Goal: Task Accomplishment & Management: Use online tool/utility

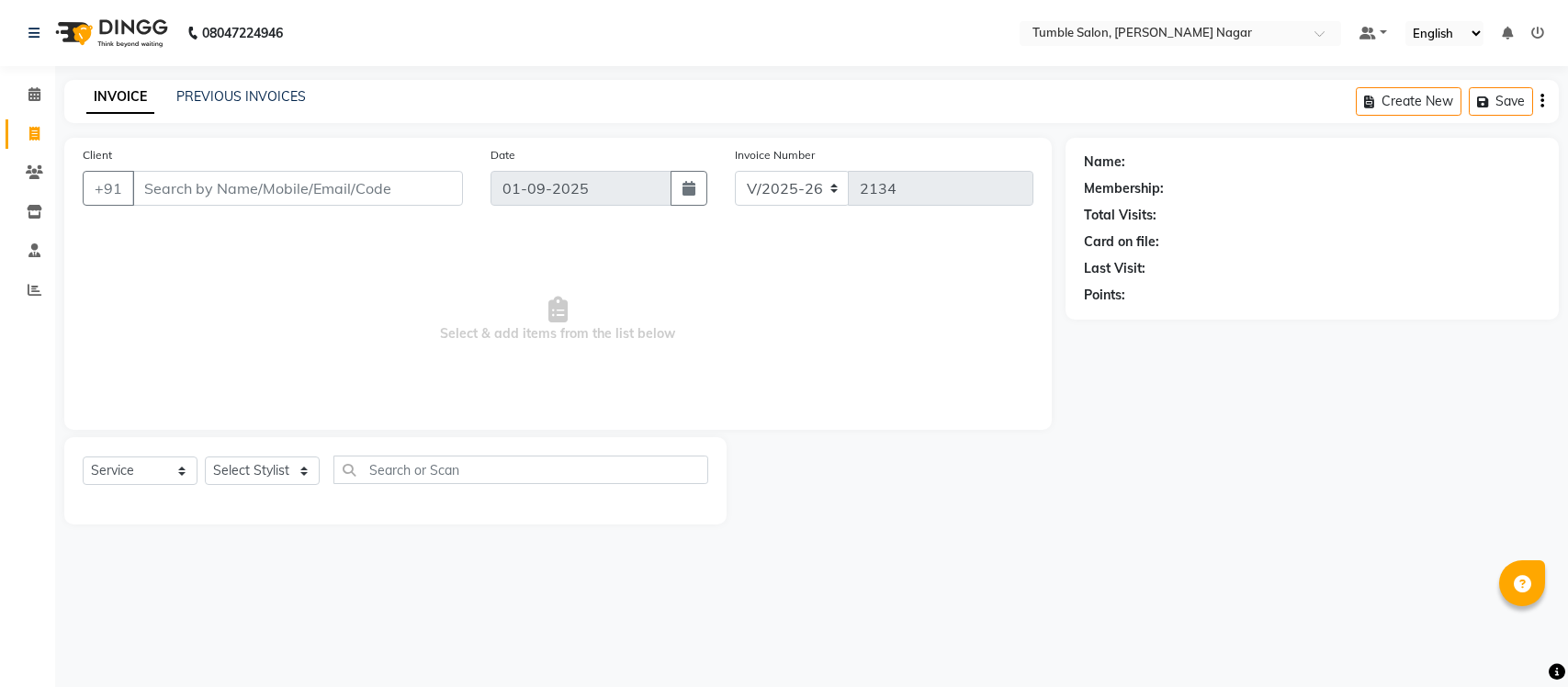
select select "8207"
select select "service"
click at [280, 190] on input "Client" at bounding box center [297, 188] width 331 height 35
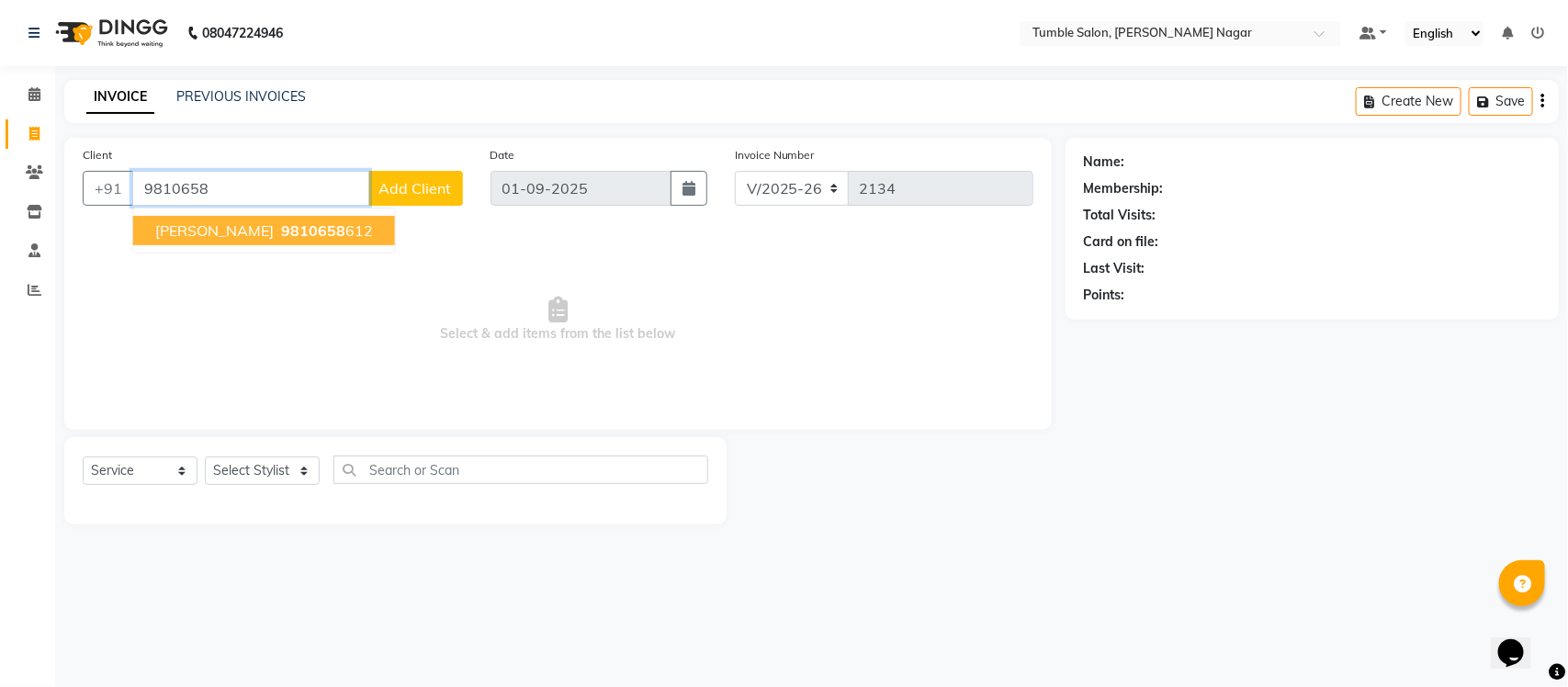
click at [345, 236] on span "9810658" at bounding box center [313, 230] width 64 height 18
type input "9810658612"
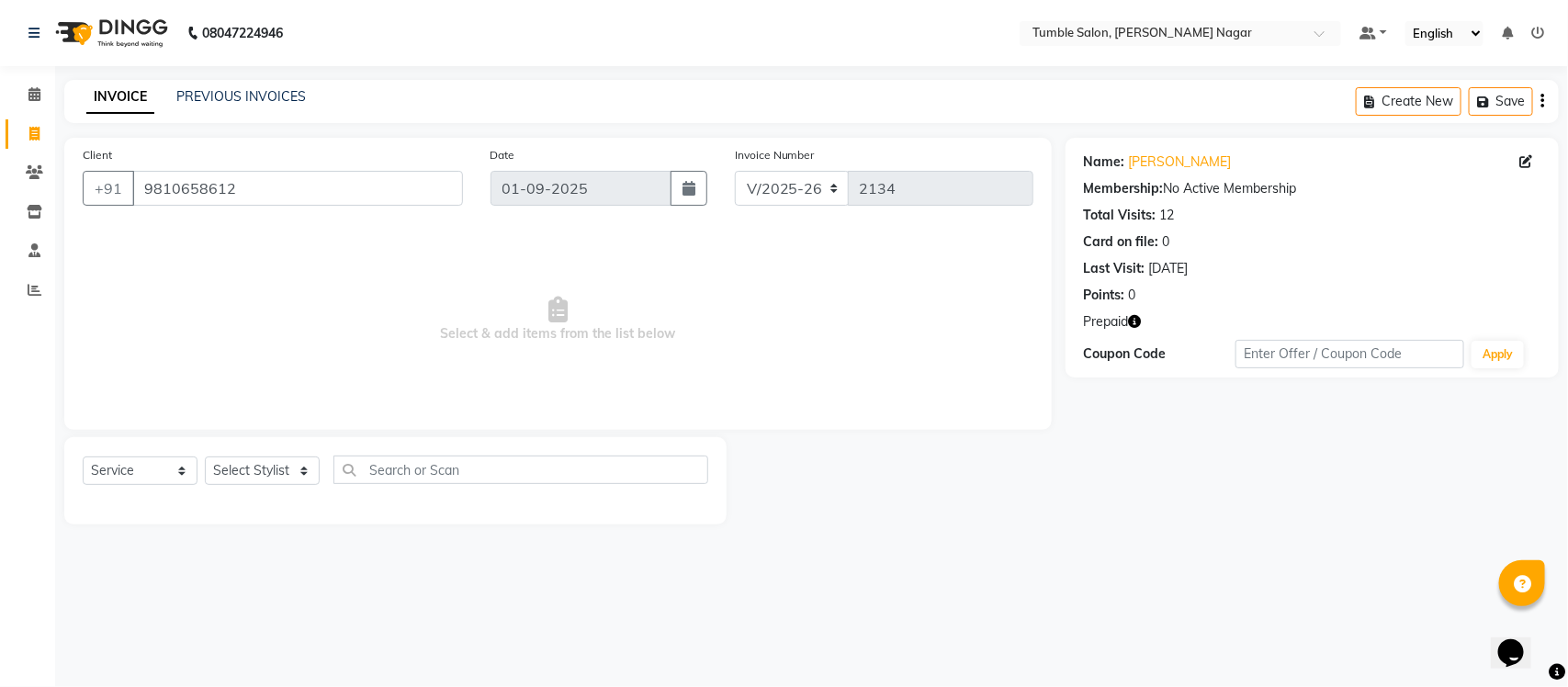
click at [1137, 320] on icon "button" at bounding box center [1135, 321] width 13 height 13
drag, startPoint x: 1048, startPoint y: 342, endPoint x: 1109, endPoint y: 334, distance: 61.5
click at [1109, 334] on span "(₹8,370.00)" at bounding box center [1077, 338] width 67 height 15
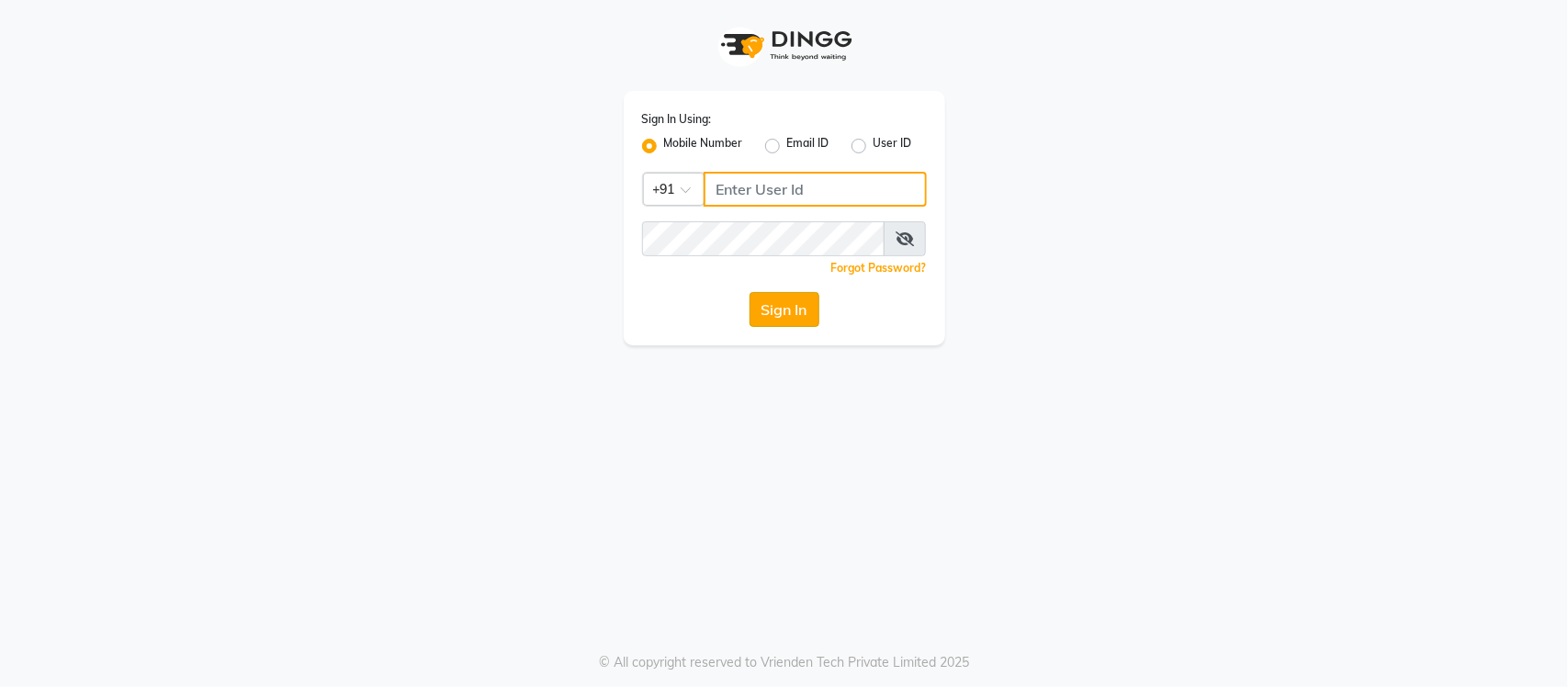
type input "9205559802"
click at [791, 312] on button "Sign In" at bounding box center [785, 310] width 70 height 35
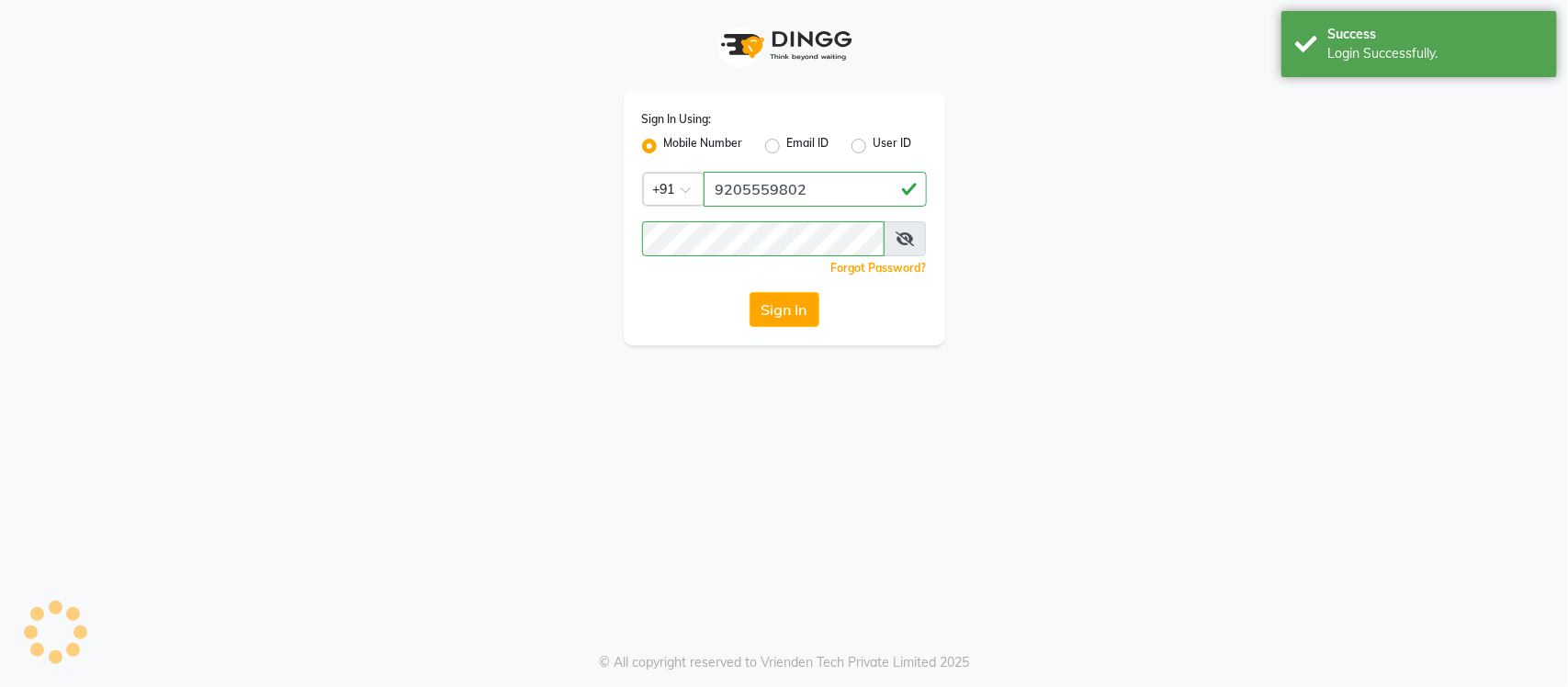
select select "8207"
select select "service"
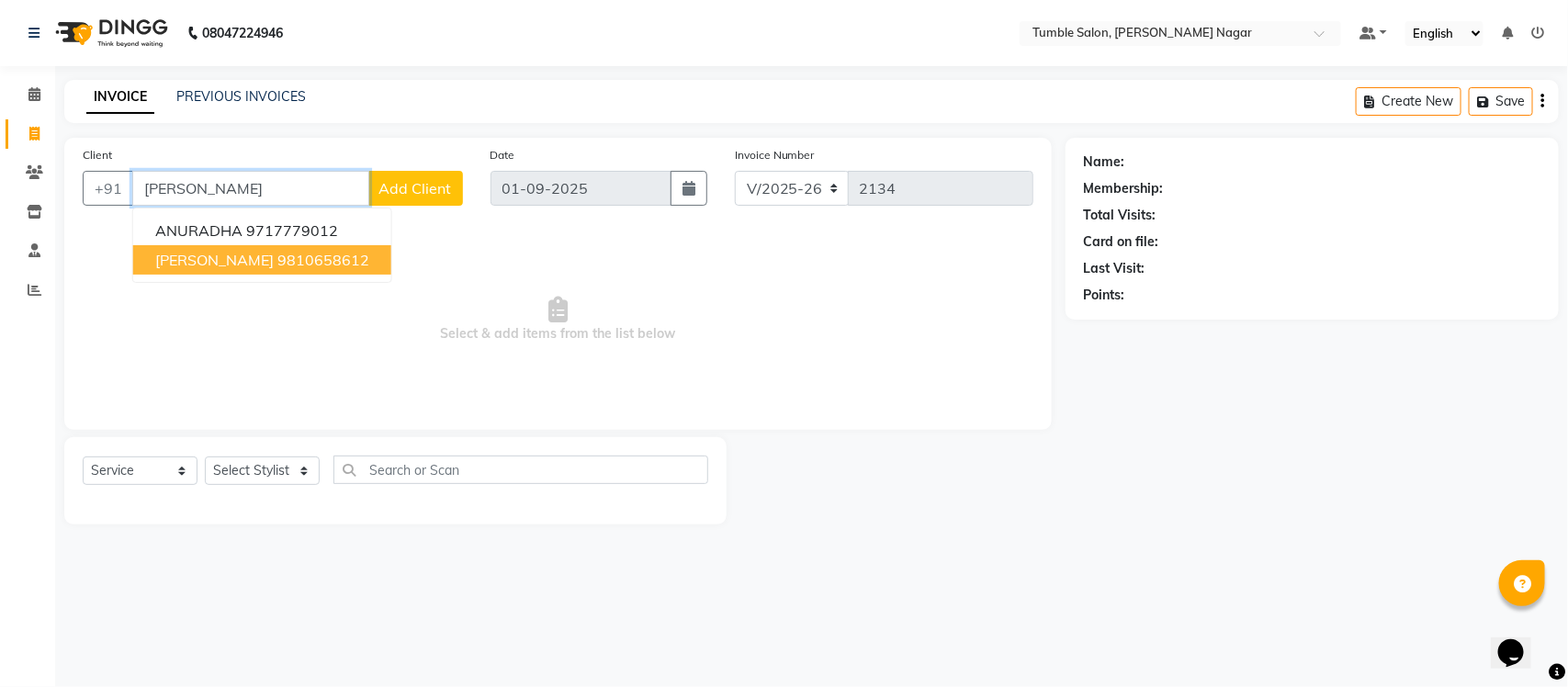
click at [274, 268] on span "[PERSON_NAME]" at bounding box center [214, 259] width 118 height 18
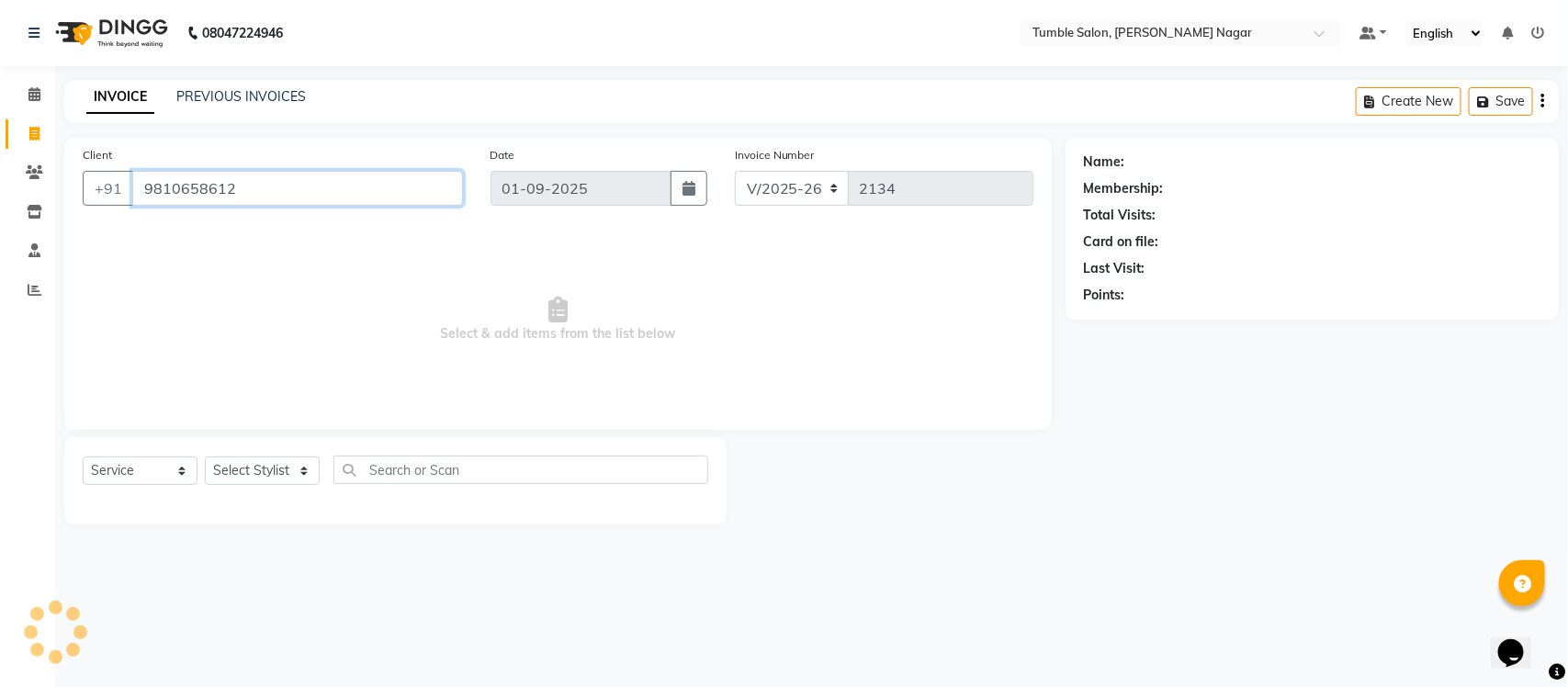
type input "9810658612"
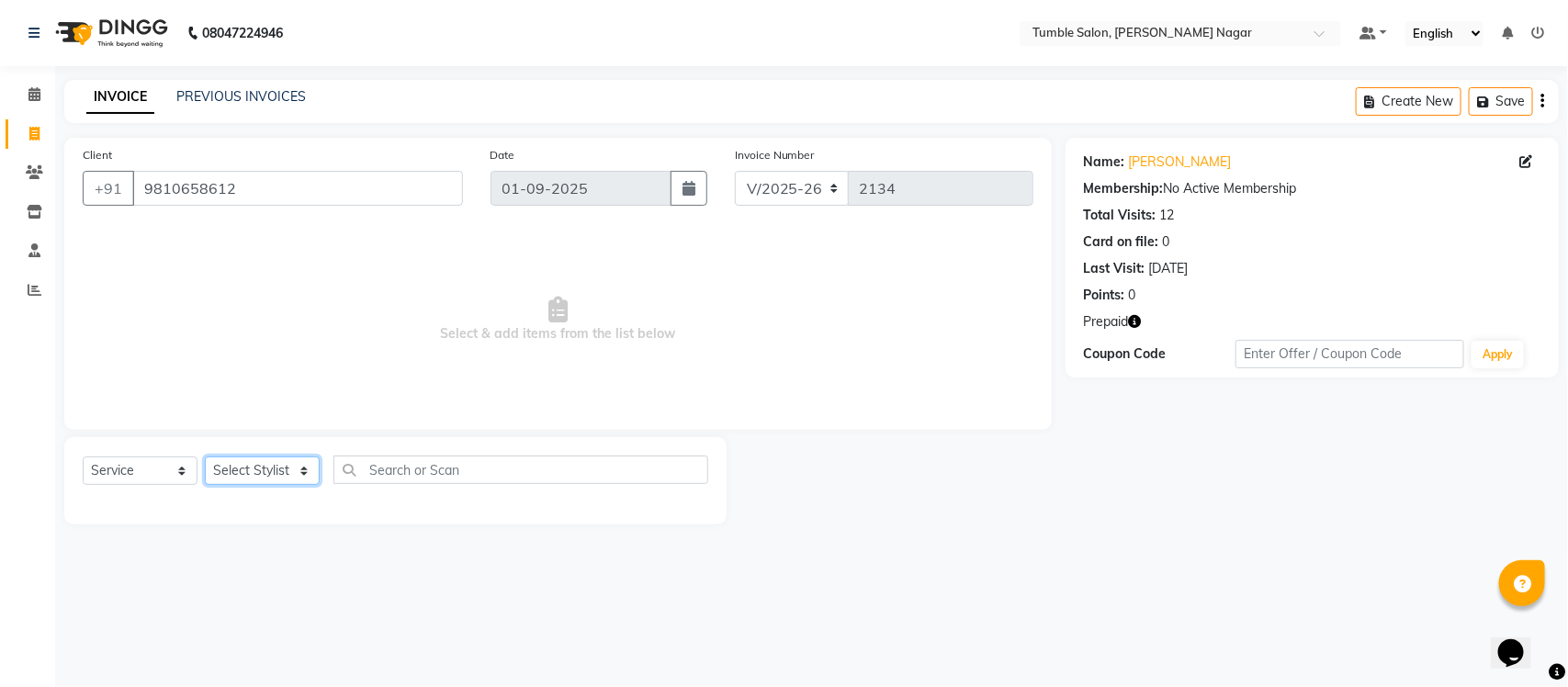
click at [253, 458] on select "Select Stylist Finance id Fiza Abbasi Govind Krishna Lokesh Mahender Muskan Nee…" at bounding box center [262, 471] width 114 height 28
select select "77850"
click at [205, 457] on select "Select Stylist Finance id Fiza Abbasi Govind Krishna Lokesh Mahender Muskan Nee…" at bounding box center [262, 471] width 114 height 28
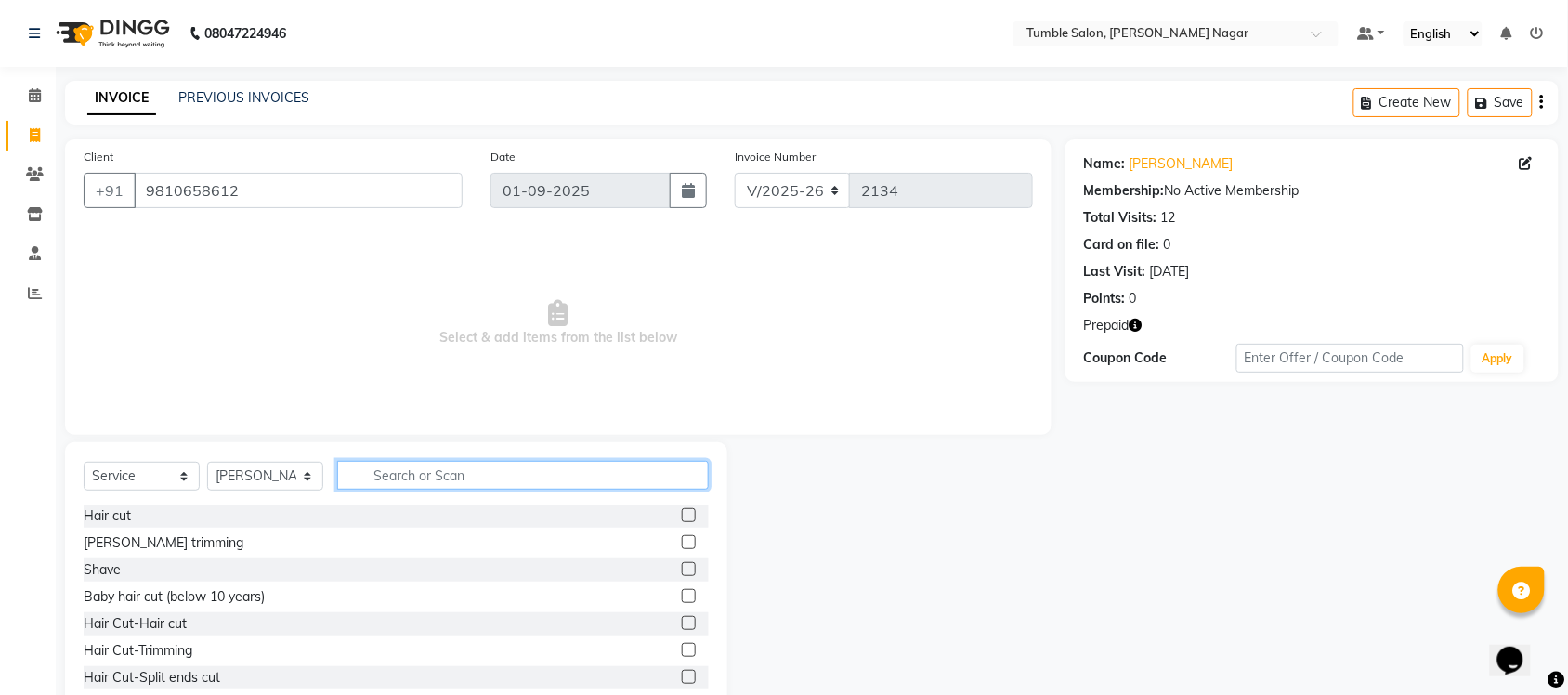
drag, startPoint x: 406, startPoint y: 481, endPoint x: 451, endPoint y: 374, distance: 116.1
click at [409, 481] on input "text" at bounding box center [523, 475] width 372 height 28
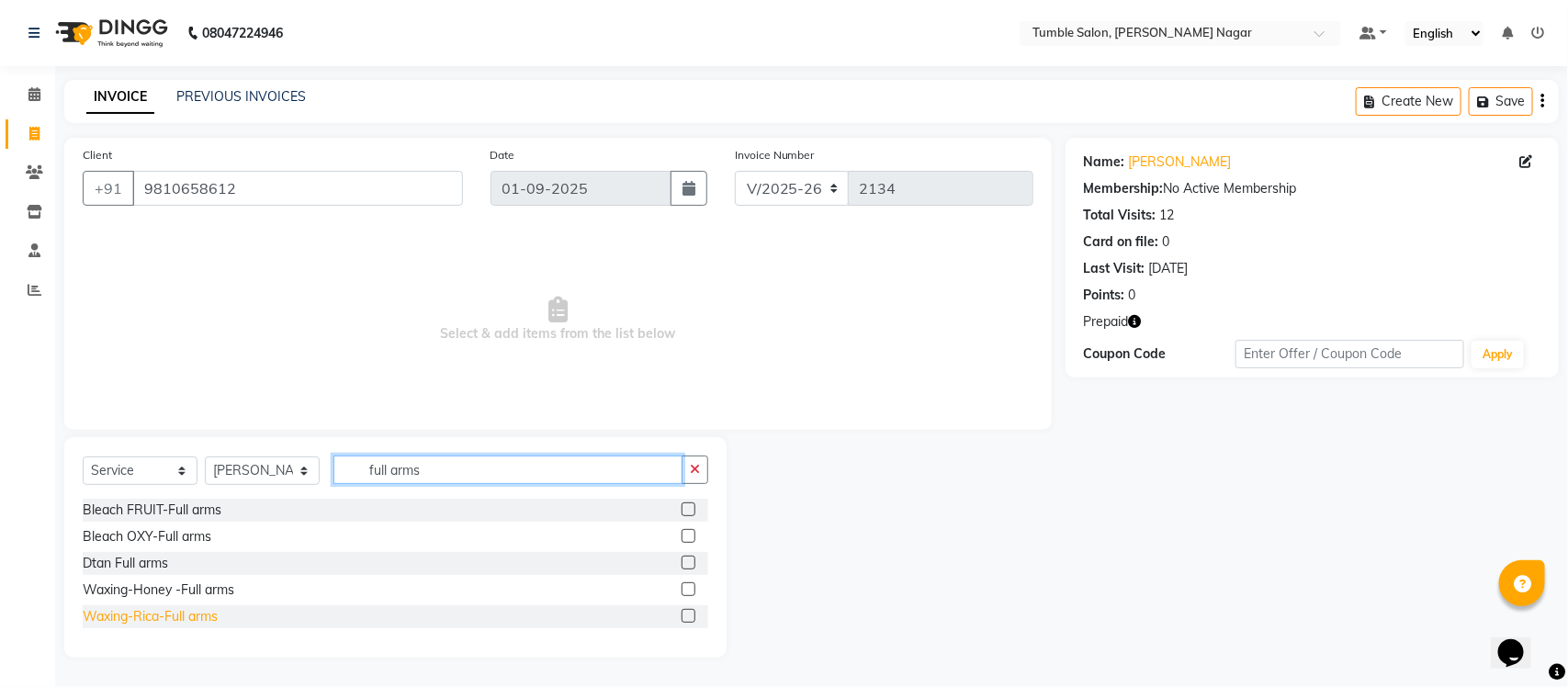
type input "full arms"
click at [191, 618] on div "Waxing-Rica-Full arms" at bounding box center [149, 617] width 135 height 19
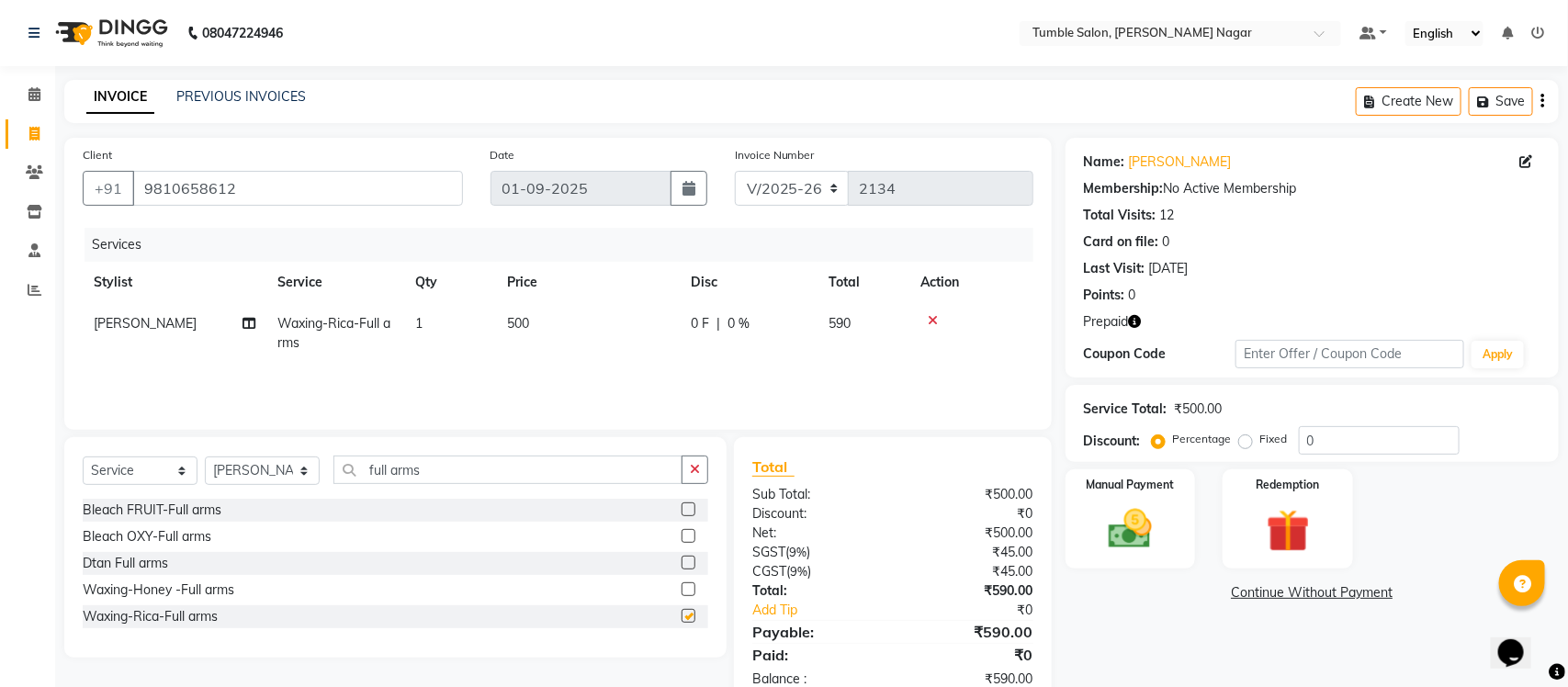
checkbox input "false"
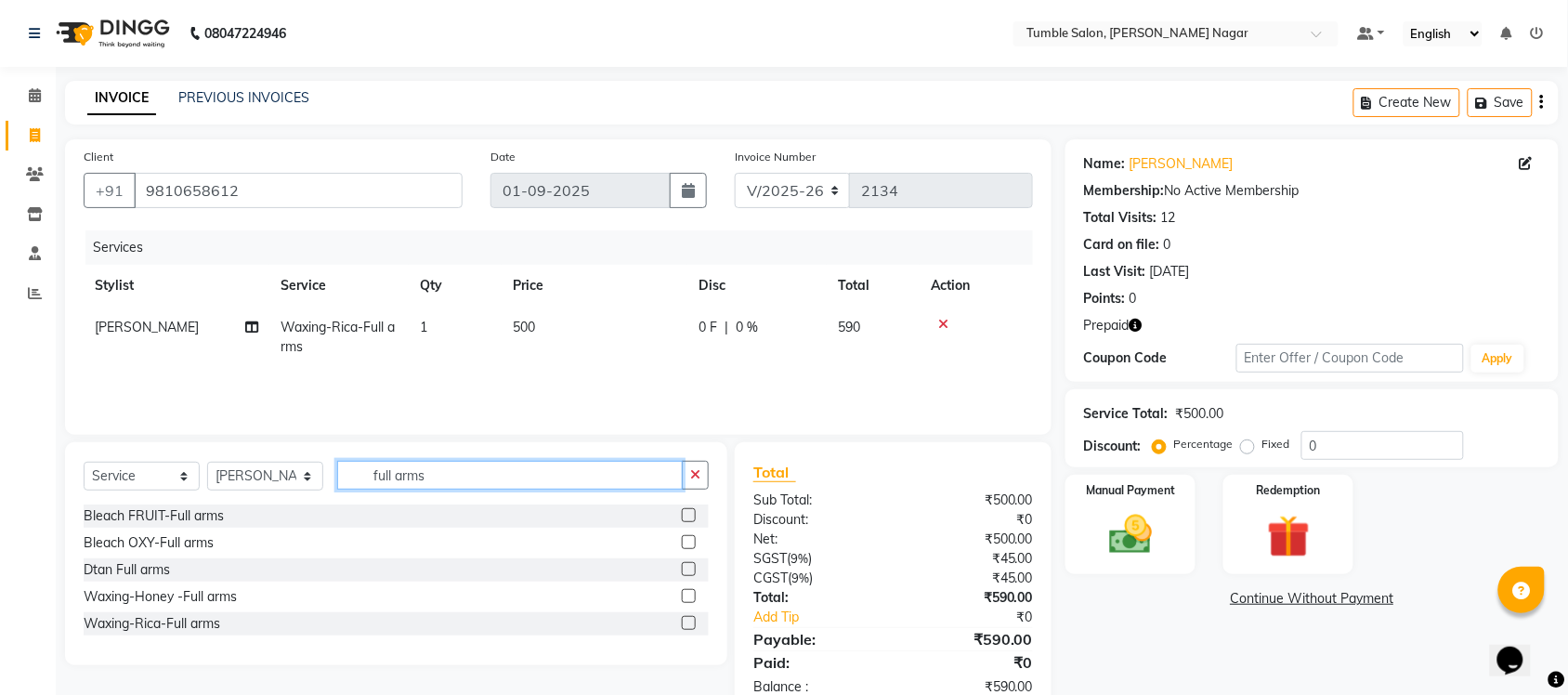
drag, startPoint x: 318, startPoint y: 470, endPoint x: 141, endPoint y: 442, distance: 179.2
click at [166, 452] on div "Select Service Product Membership Package Voucher Prepaid Gift Card Select Styl…" at bounding box center [395, 554] width 662 height 223
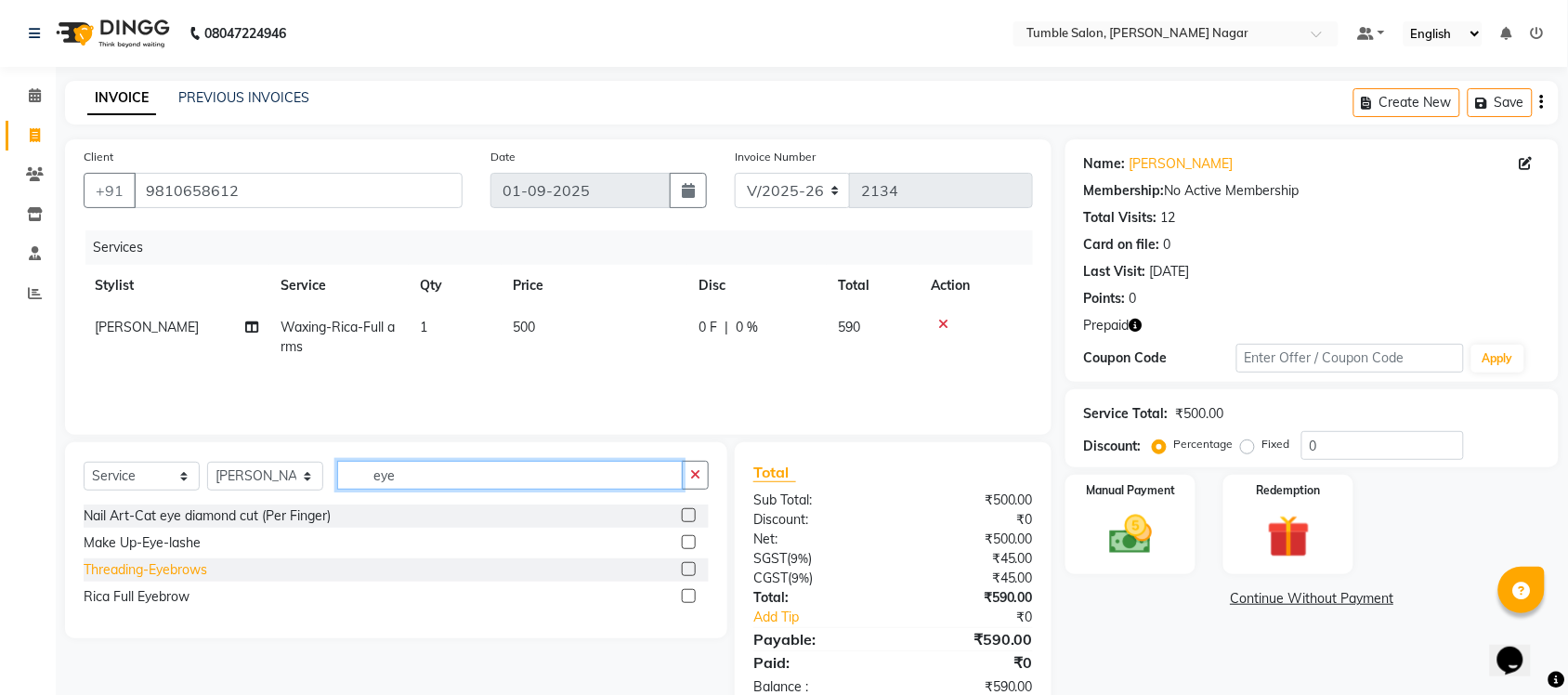
type input "eye"
click at [166, 567] on div "Threading-Eyebrows" at bounding box center [145, 570] width 124 height 20
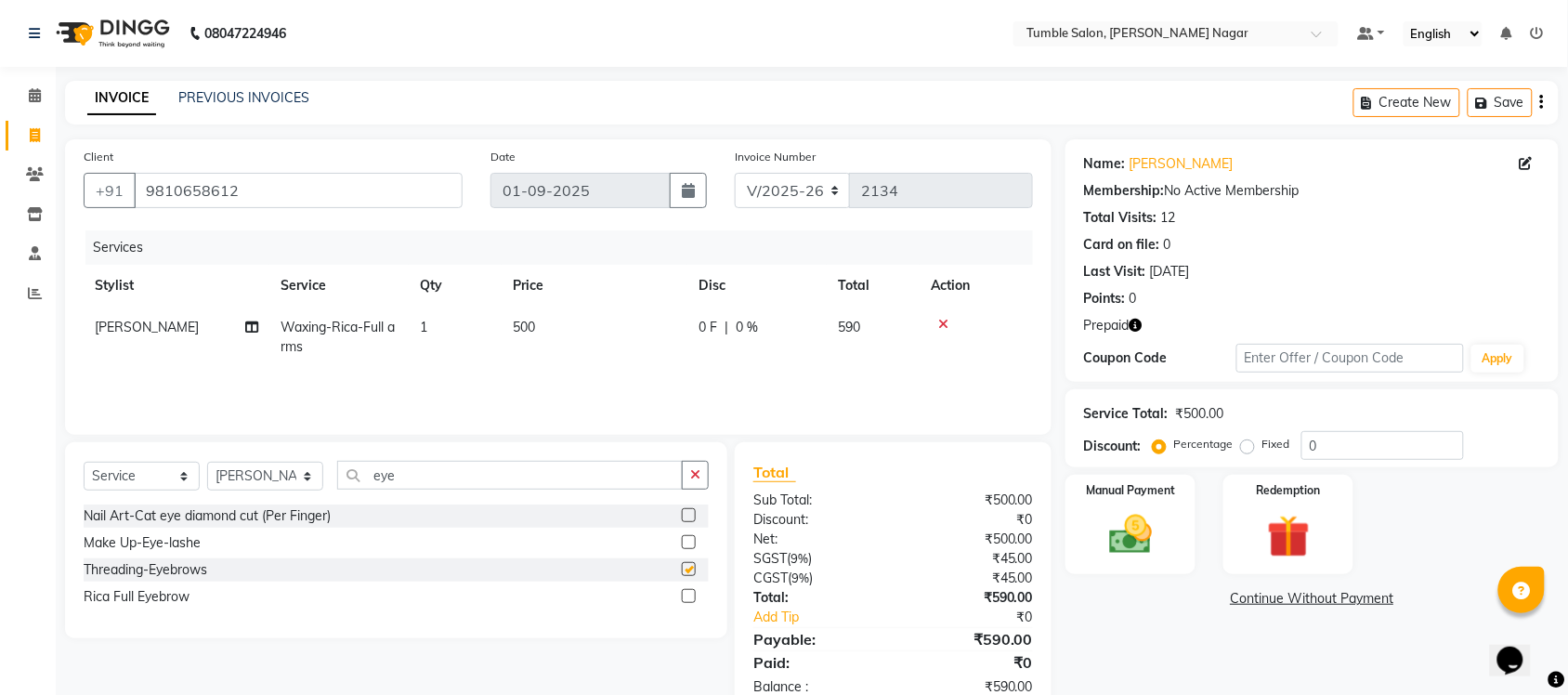
checkbox input "false"
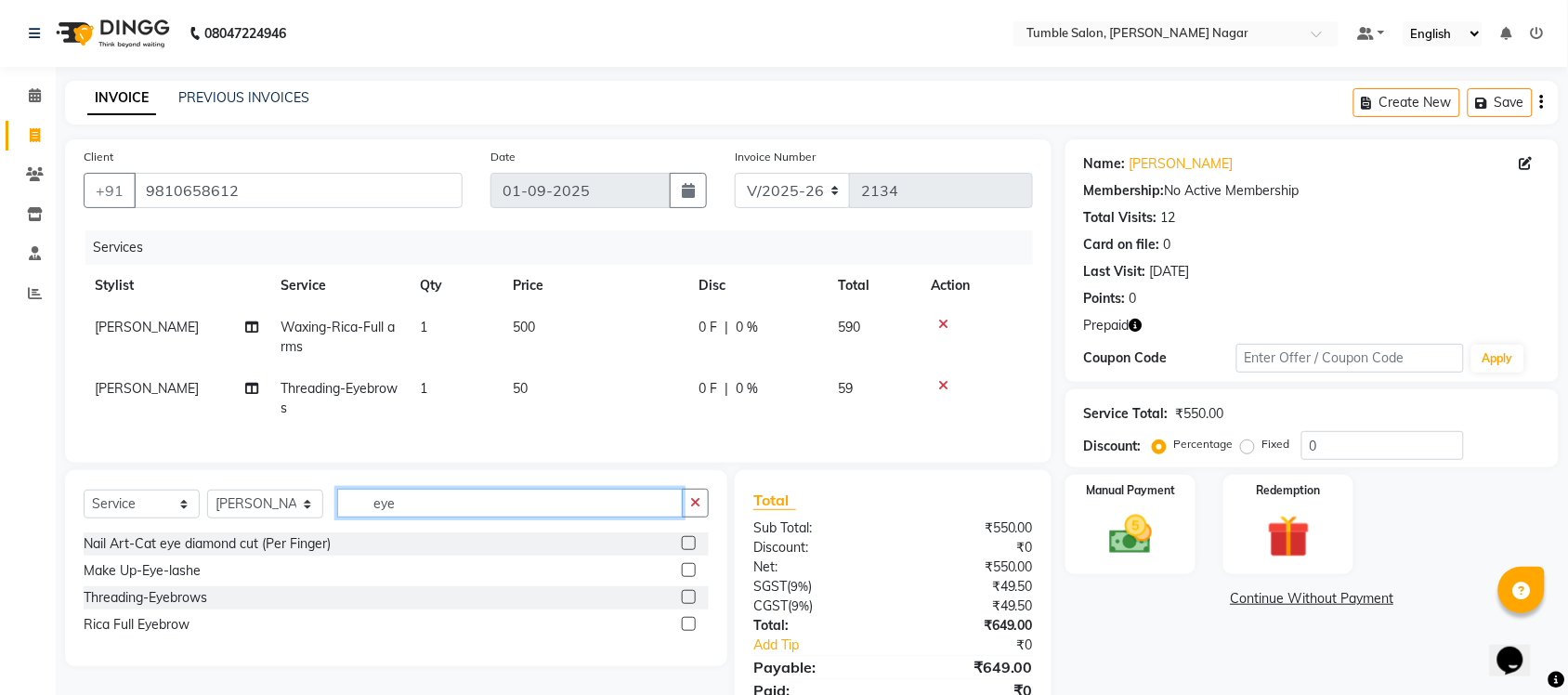
drag, startPoint x: 387, startPoint y: 520, endPoint x: 202, endPoint y: 516, distance: 185.0
click at [231, 522] on div "Select Service Product Membership Package Voucher Prepaid Gift Card Select Styl…" at bounding box center [395, 510] width 625 height 44
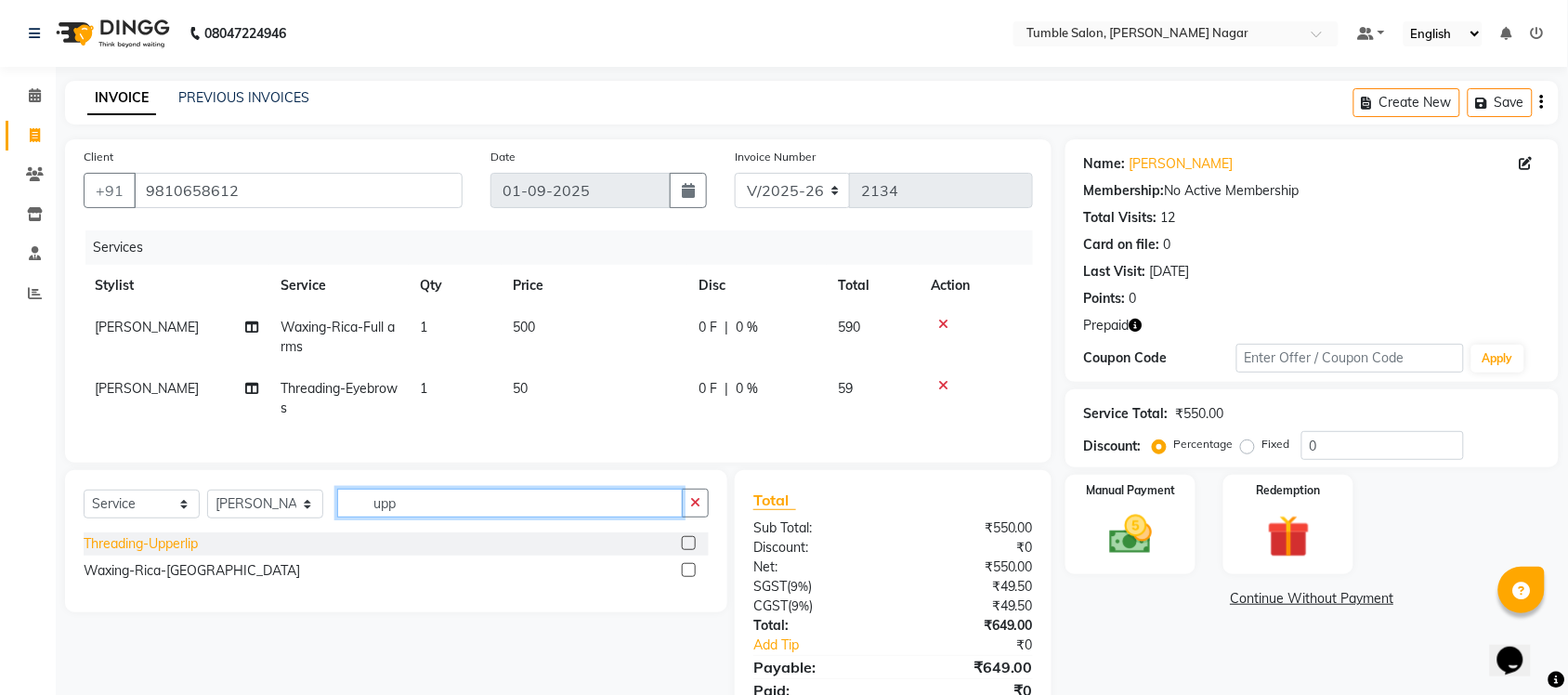
type input "upp"
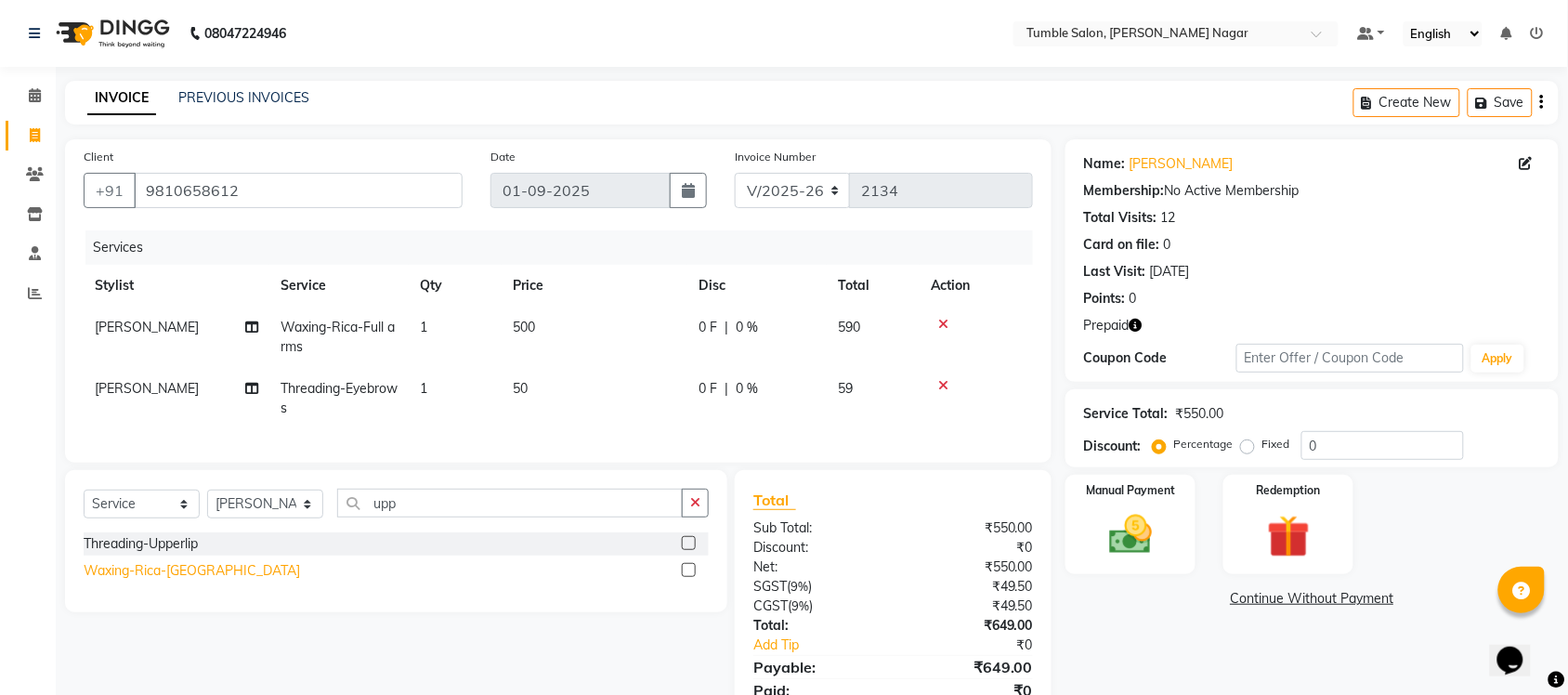
drag, startPoint x: 191, startPoint y: 569, endPoint x: 193, endPoint y: 581, distance: 12.2
click at [192, 577] on div "Threading-Upperlip Waxing-Rica-Upper lip" at bounding box center [395, 560] width 625 height 54
click at [193, 581] on div "Waxing-Rica-Upper lip" at bounding box center [191, 571] width 217 height 20
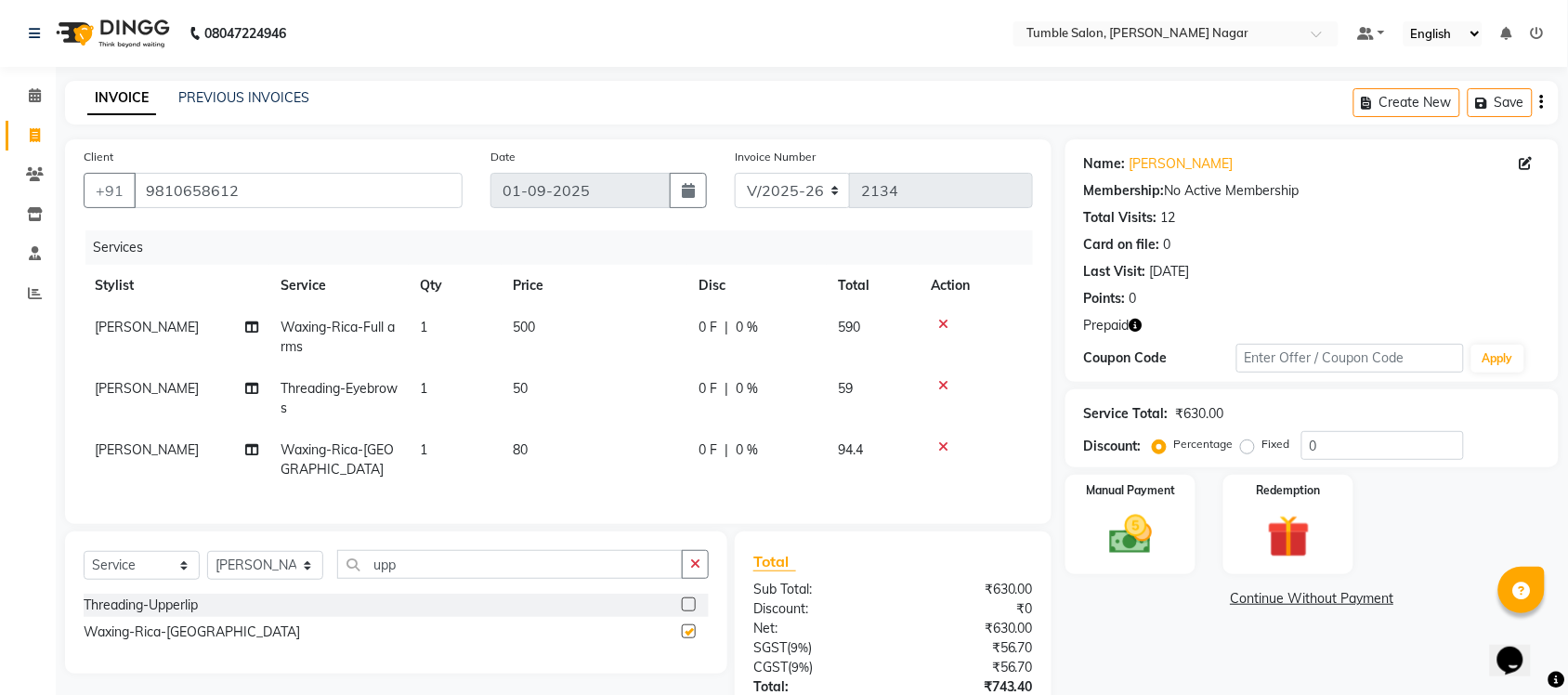
checkbox input "false"
click at [712, 584] on div "Select Service Product Membership Package Voucher Prepaid Gift Card Select Styl…" at bounding box center [395, 603] width 662 height 142
click at [695, 570] on icon "button" at bounding box center [696, 563] width 10 height 13
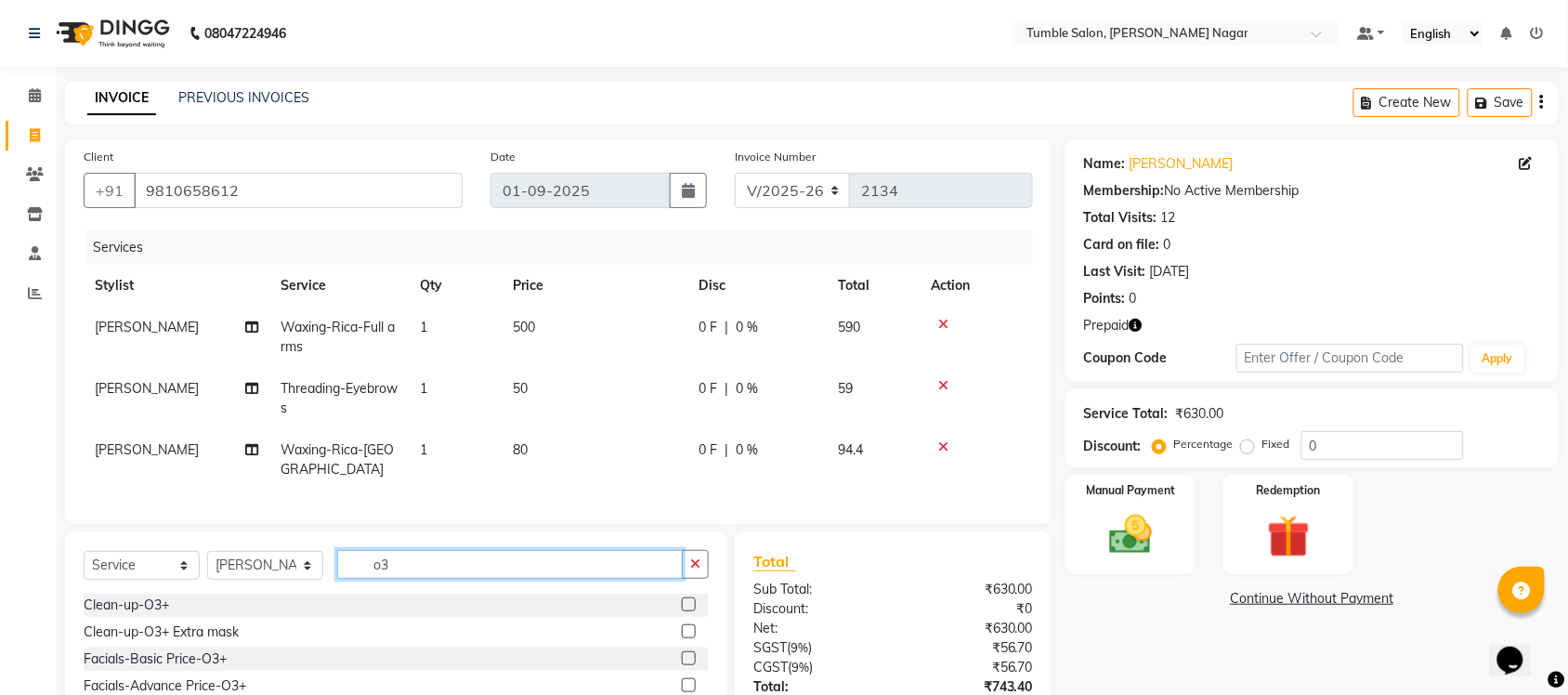
scroll to position [154, 0]
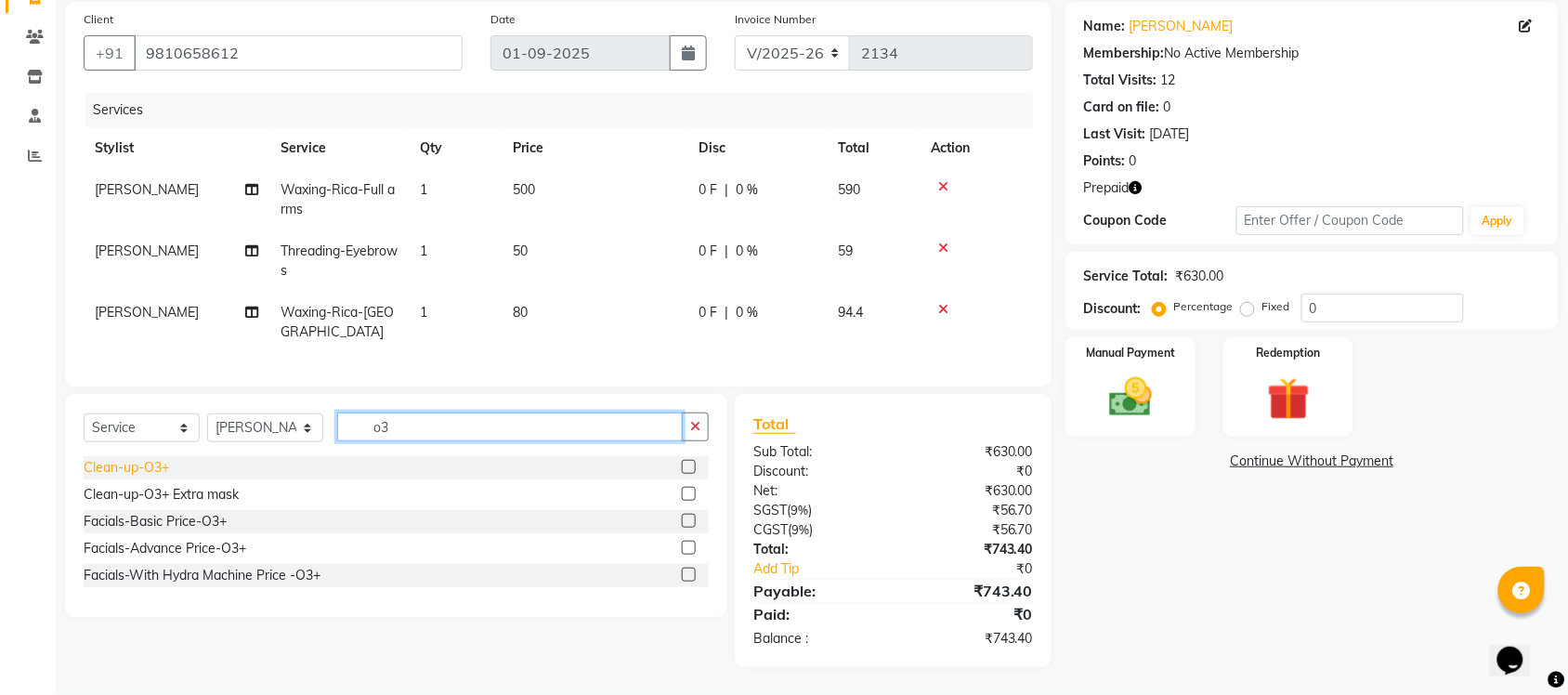
type input "o3"
click at [139, 470] on div "Clean-up-O3+" at bounding box center [126, 468] width 85 height 20
checkbox input "false"
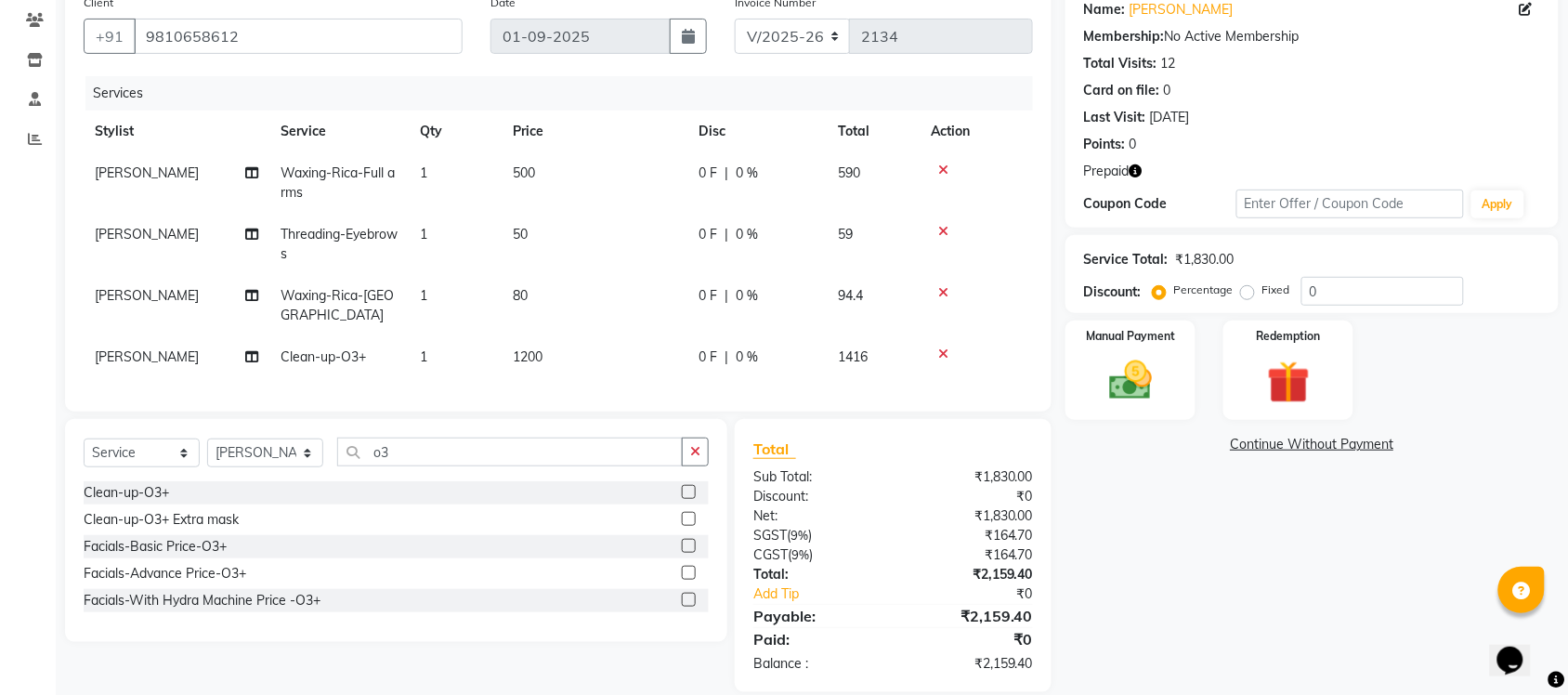
scroll to position [196, 0]
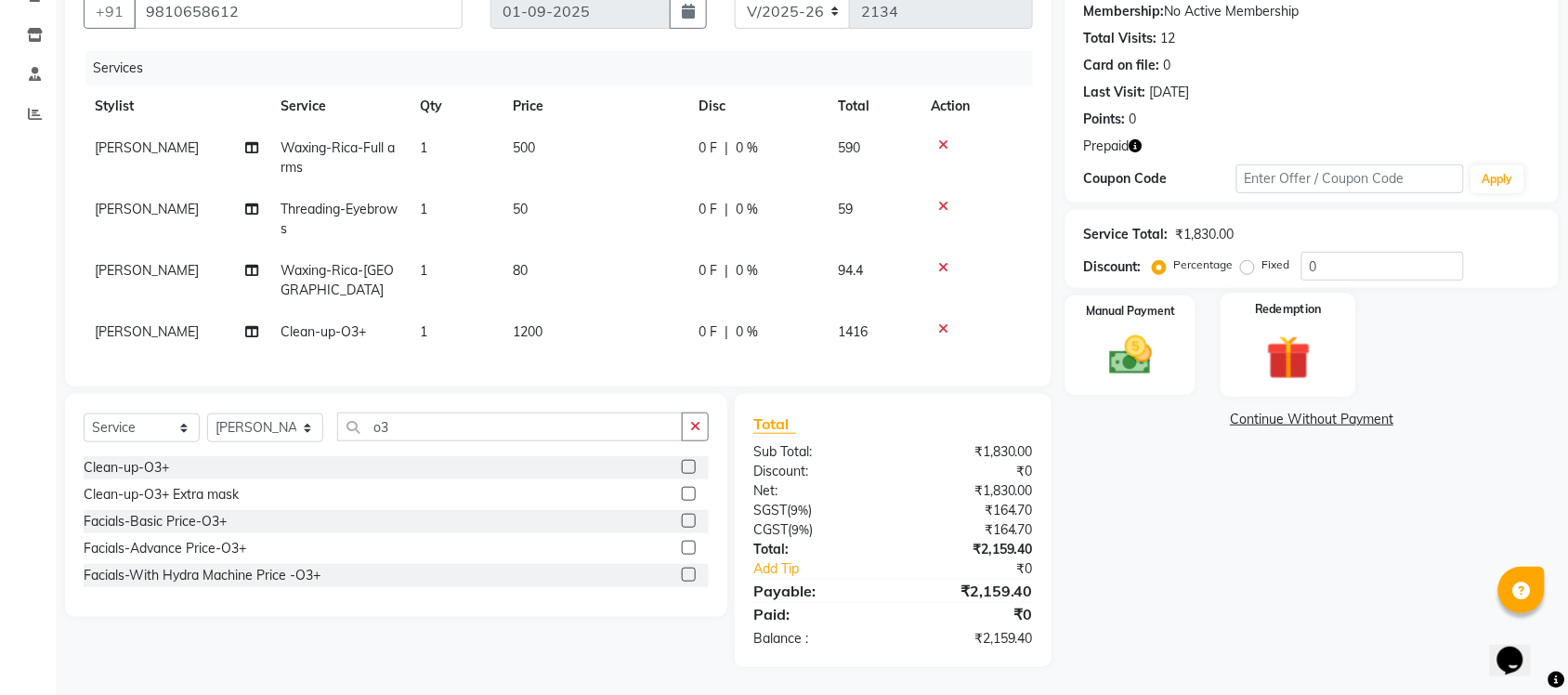
click at [1286, 330] on img at bounding box center [1288, 357] width 73 height 56
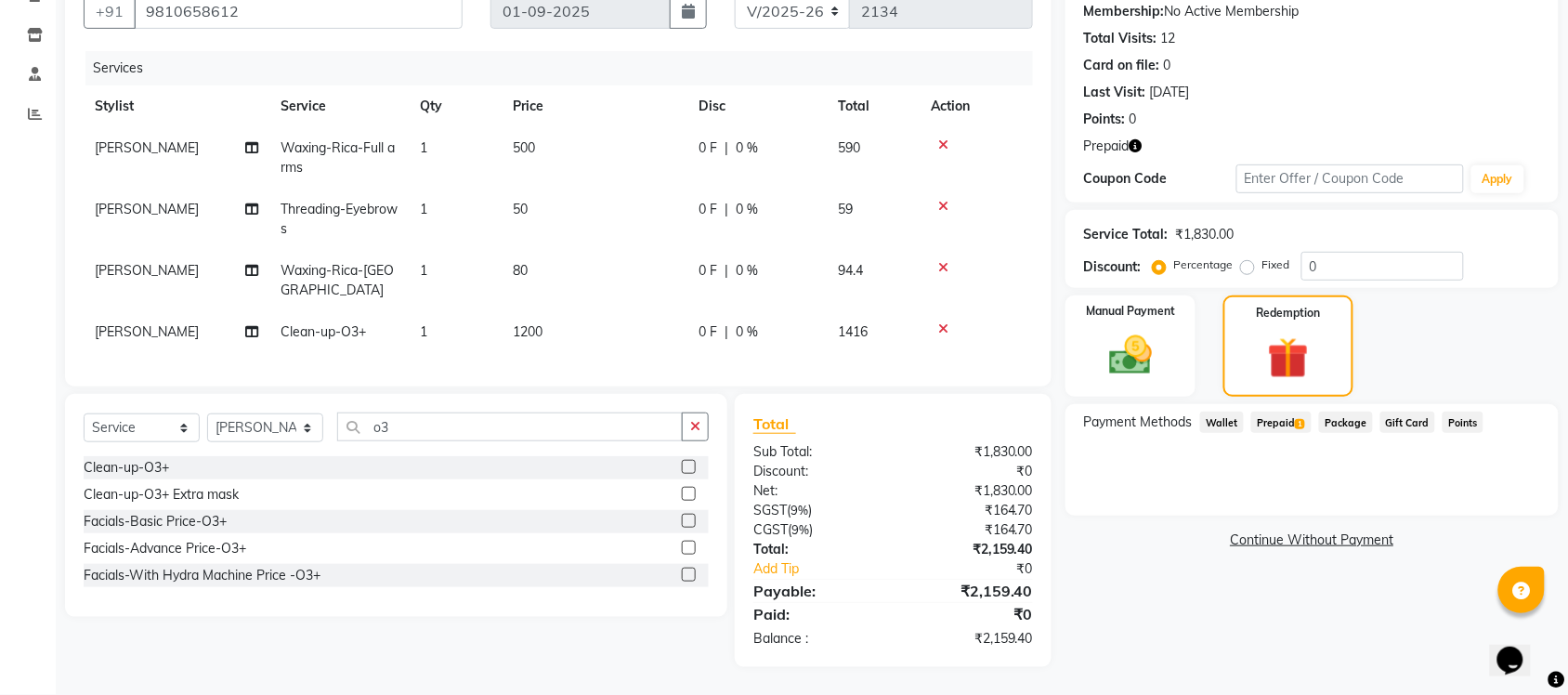
click at [1284, 411] on span "Prepaid 1" at bounding box center [1281, 422] width 61 height 22
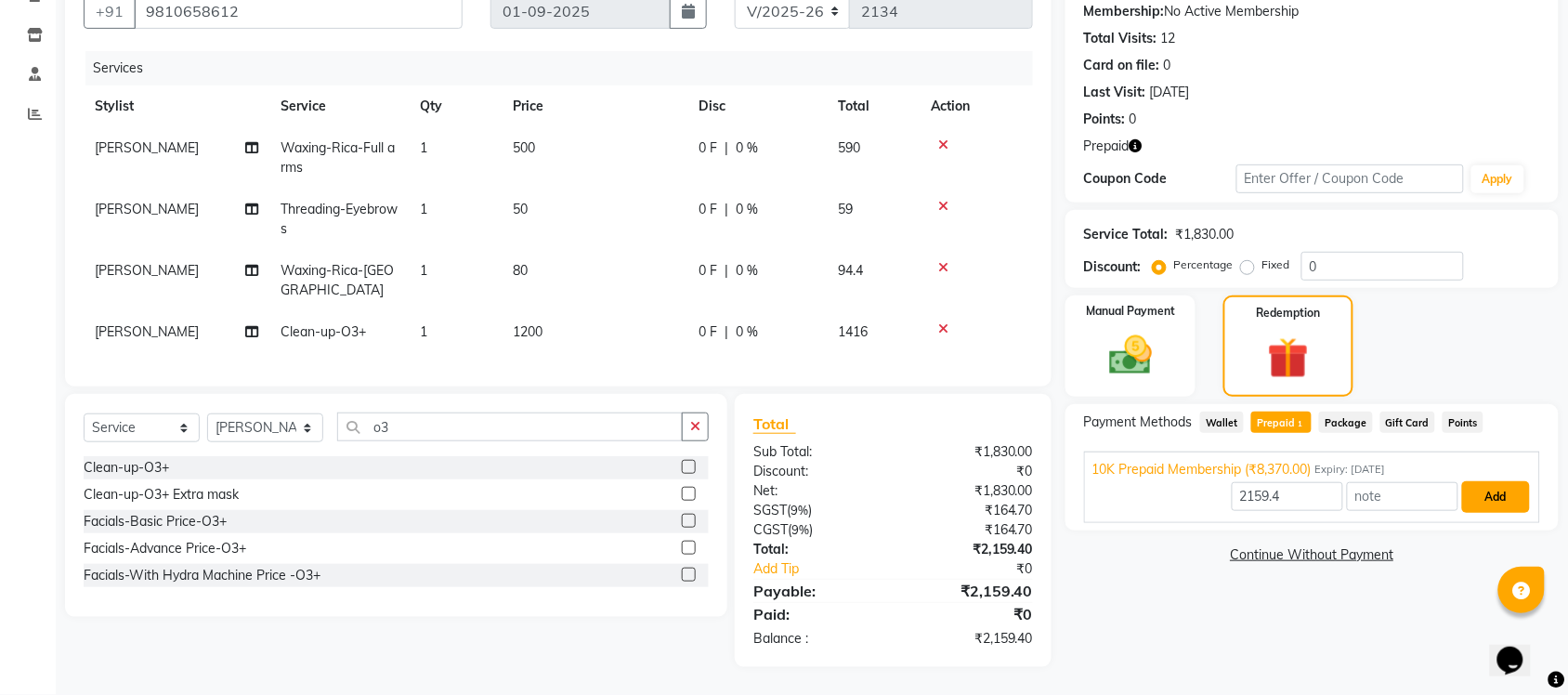
click at [1471, 481] on button "Add" at bounding box center [1495, 497] width 68 height 31
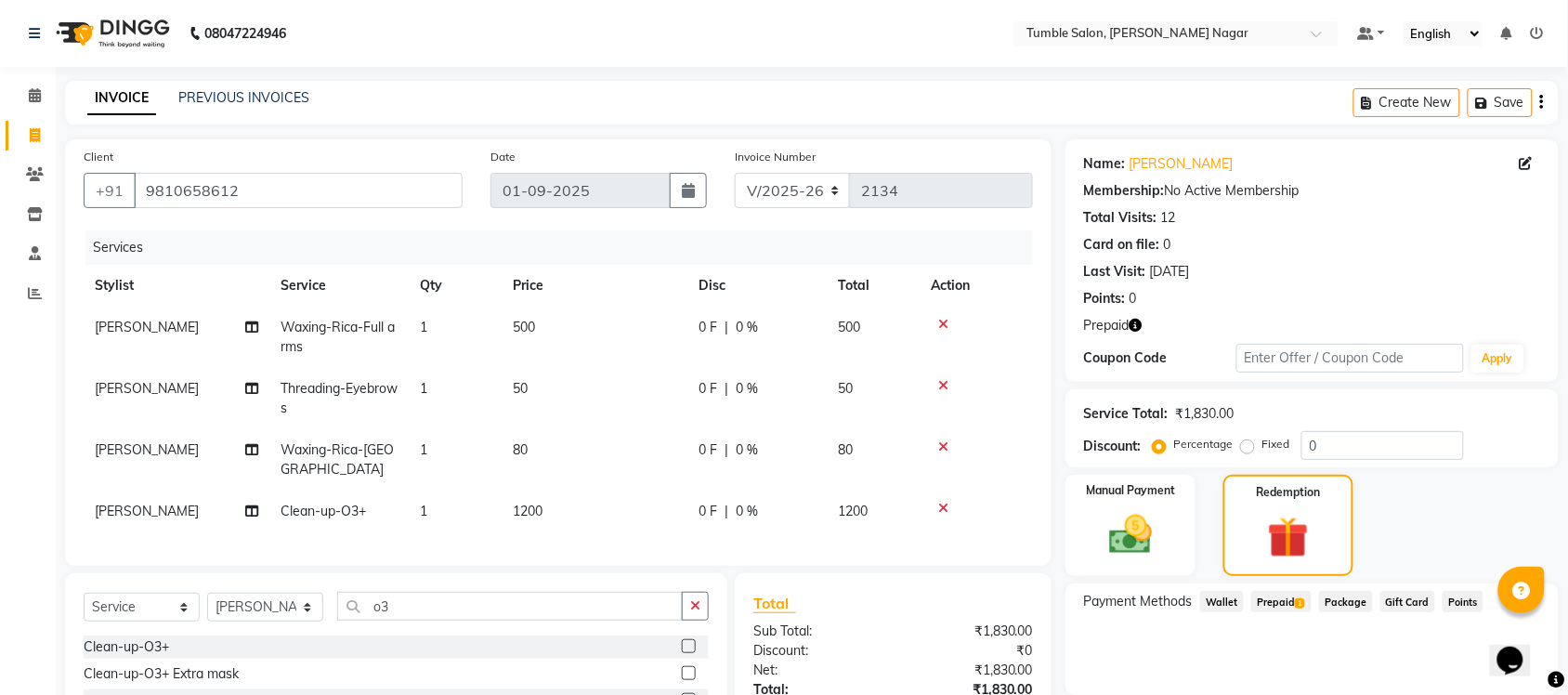
scroll to position [195, 0]
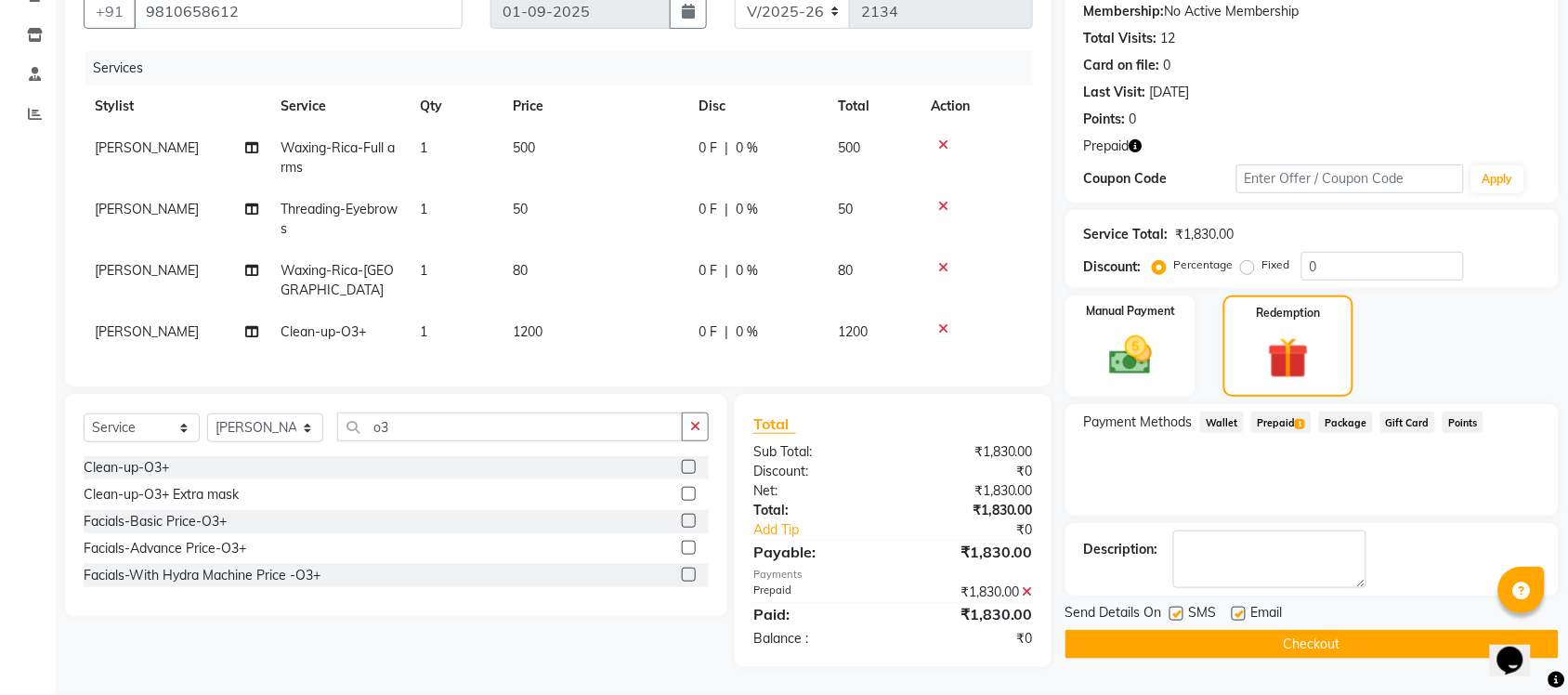
click at [1140, 139] on icon "button" at bounding box center [1135, 145] width 13 height 13
click at [1256, 630] on button "Checkout" at bounding box center [1312, 644] width 494 height 28
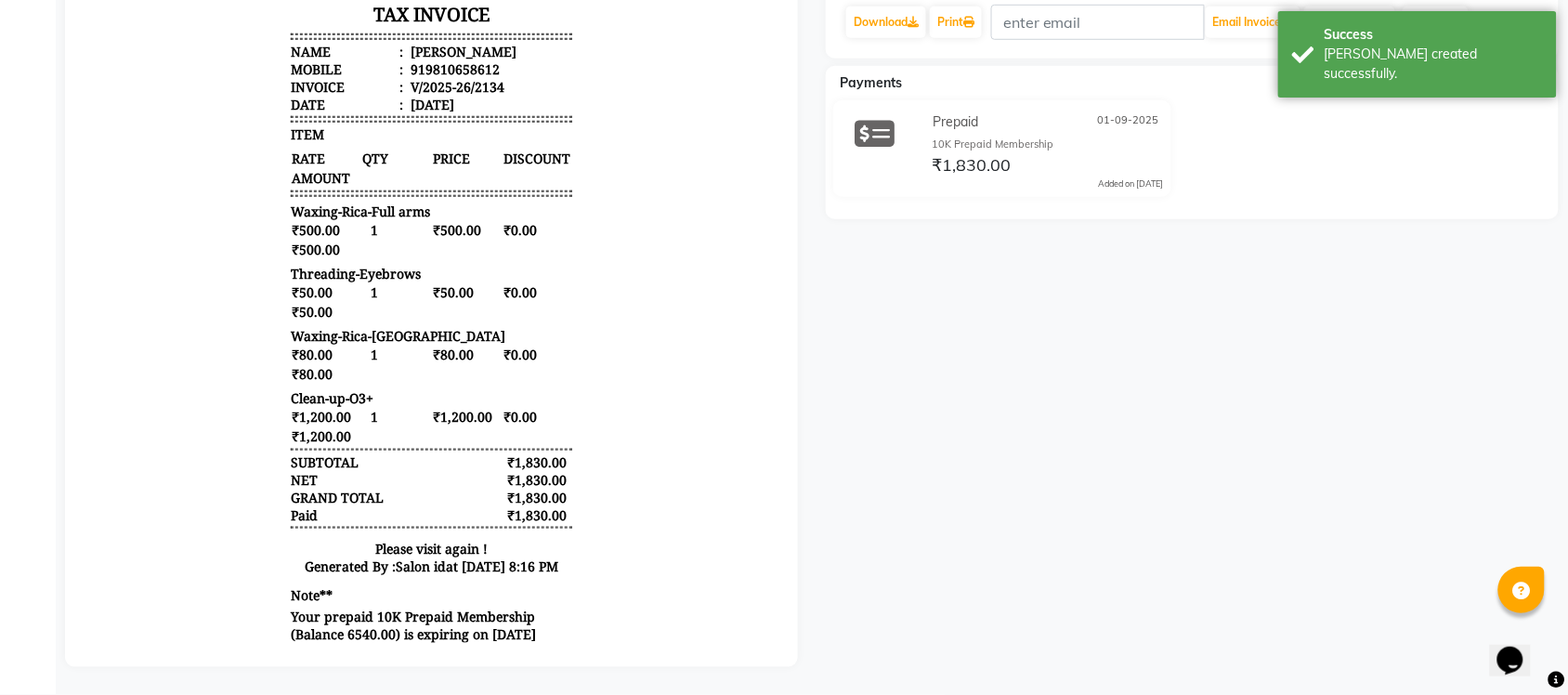
scroll to position [15, 0]
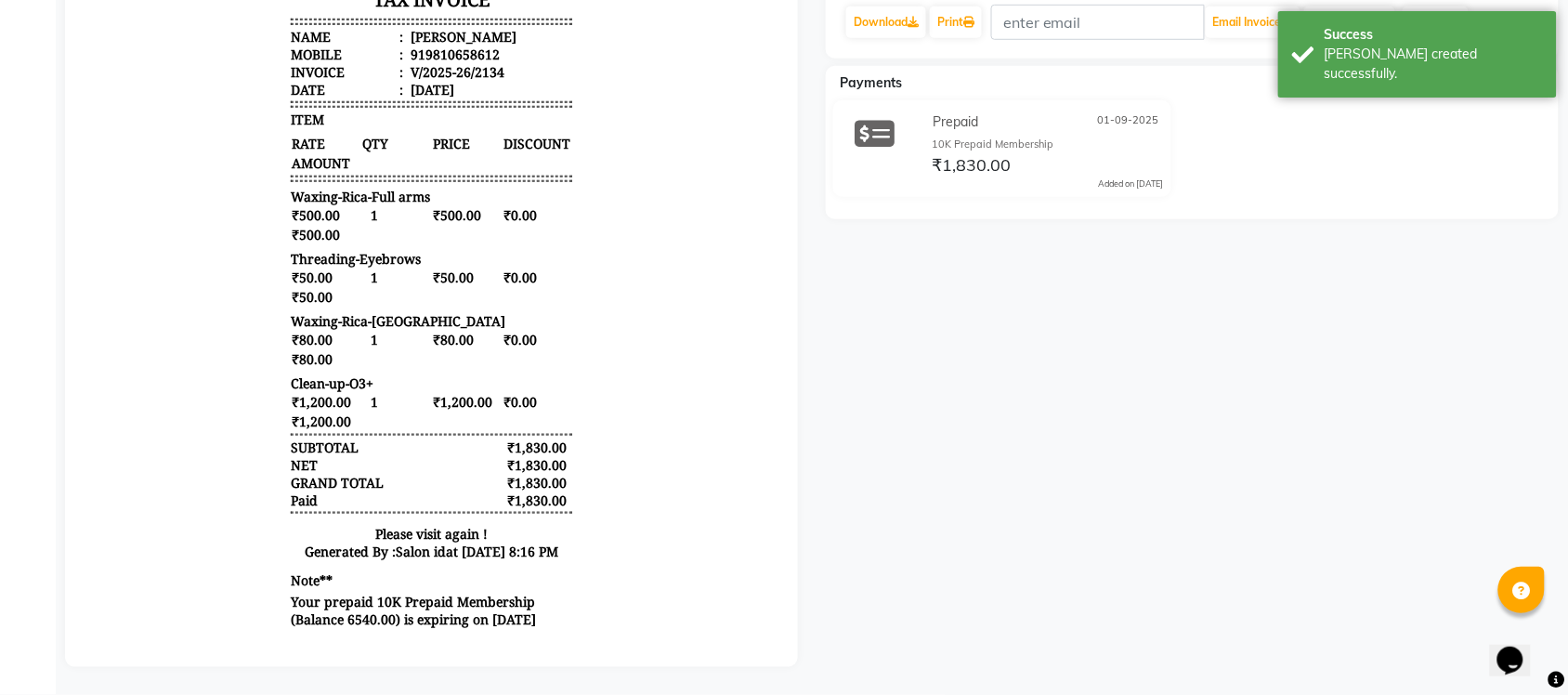
drag, startPoint x: 325, startPoint y: 633, endPoint x: 374, endPoint y: 636, distance: 49.1
click at [373, 636] on div "Tumble Salon M-14, Rajapuri, Uttam Nagar (Behind Aakash Hospital) New Delhi 110…" at bounding box center [430, 203] width 295 height 873
